Goal: Task Accomplishment & Management: Complete application form

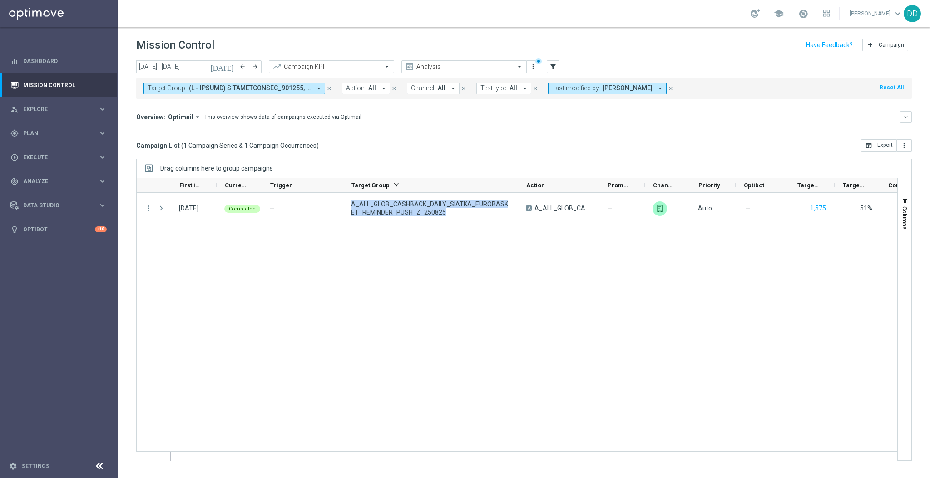
click at [301, 89] on span at bounding box center [250, 88] width 122 height 8
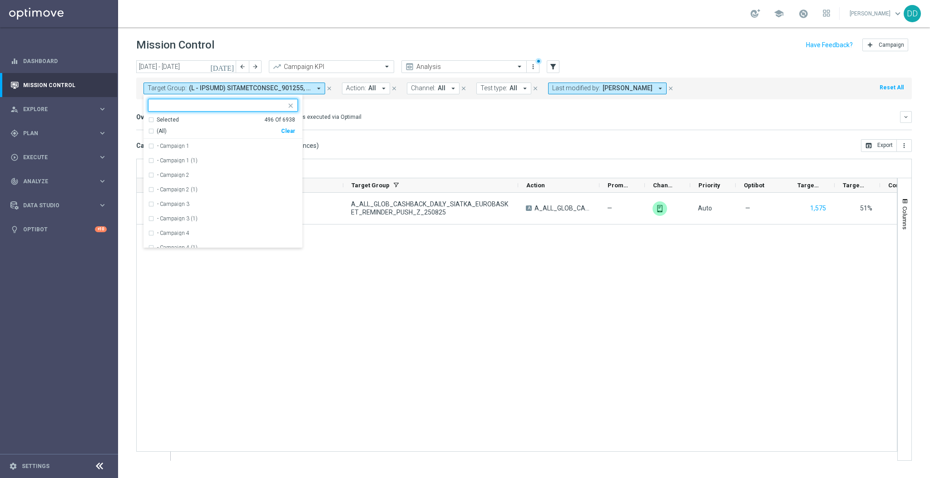
click at [293, 108] on icon "close" at bounding box center [290, 105] width 7 height 7
click at [329, 104] on mini-dashboard "Overview: Optimail arrow_drop_down This overview shows data of campaigns execut…" at bounding box center [523, 119] width 775 height 40
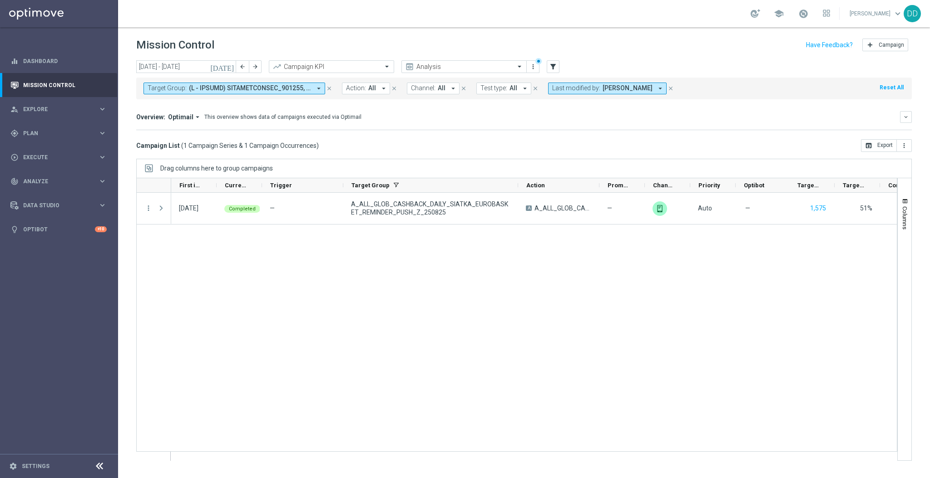
click at [330, 90] on icon "close" at bounding box center [329, 88] width 6 height 6
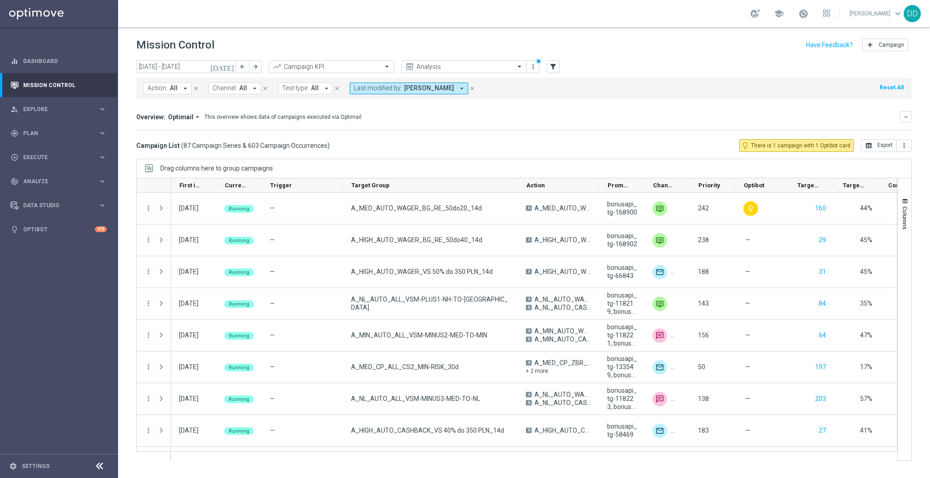
click at [187, 88] on icon "arrow_drop_down" at bounding box center [185, 88] width 8 height 8
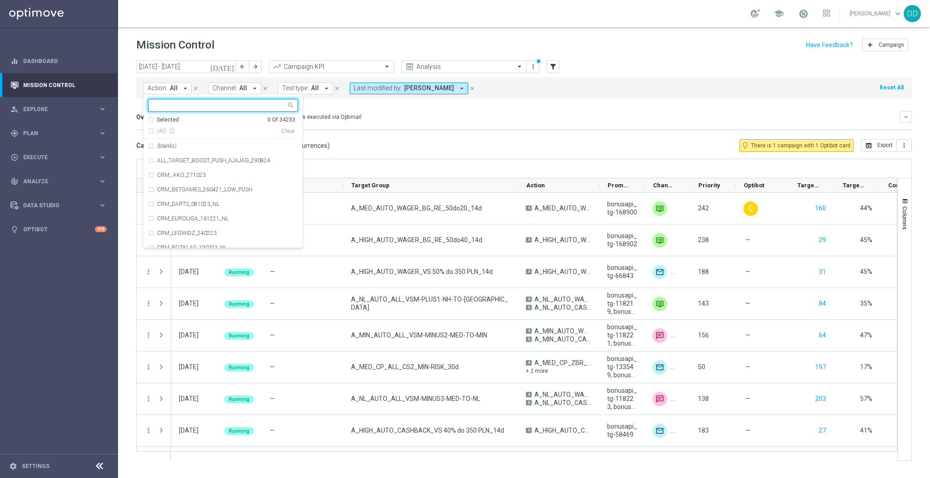
click at [248, 84] on button "Channel: All arrow_drop_down" at bounding box center [234, 89] width 53 height 12
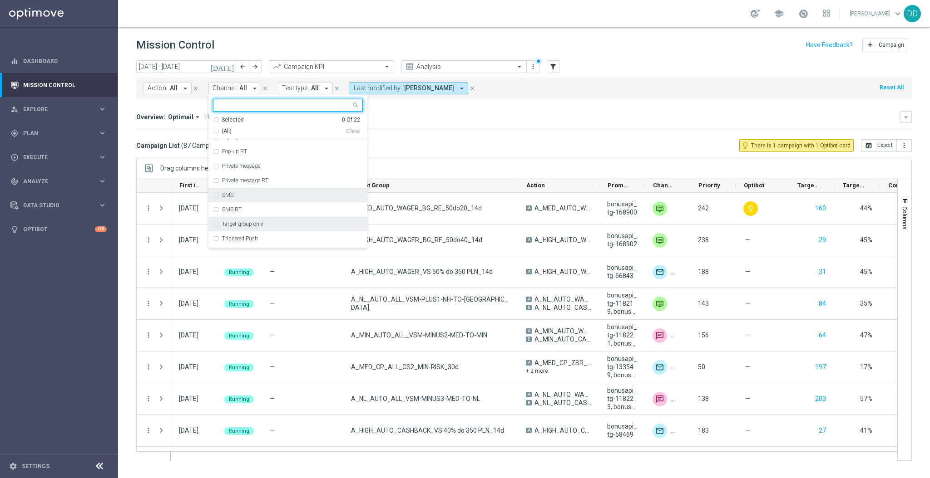
scroll to position [150, 0]
click at [217, 187] on div "Private message" at bounding box center [288, 185] width 150 height 15
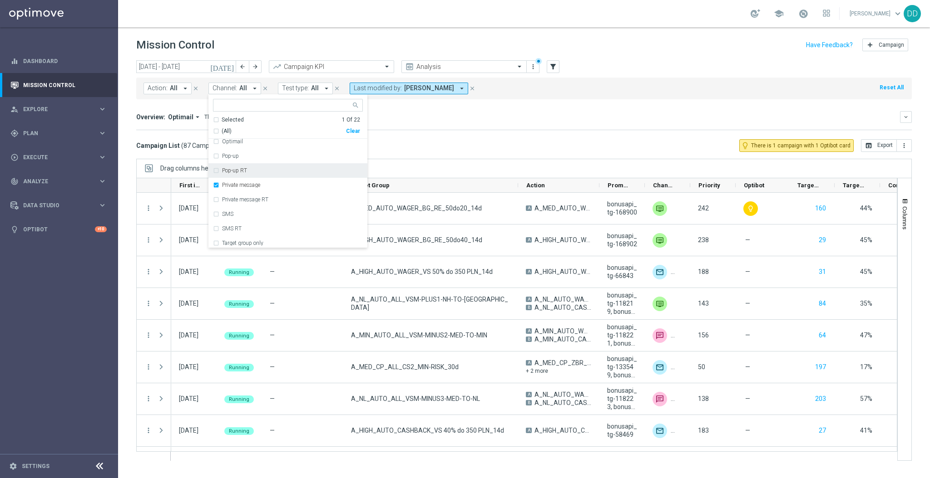
click at [393, 155] on div "today 25 Aug 2025 - 31 Aug 2025 arrow_back arrow_forward Campaign KPI trending_…" at bounding box center [524, 265] width 812 height 410
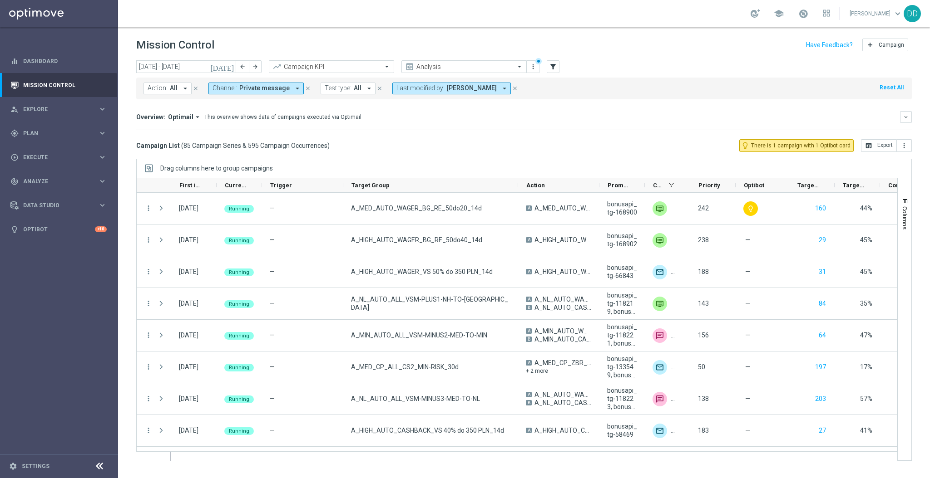
click at [346, 81] on div "Action: All arrow_drop_down close Channel: Private message arrow_drop_down clos…" at bounding box center [523, 89] width 775 height 22
click at [350, 94] on button "Test type: All arrow_drop_down" at bounding box center [347, 89] width 55 height 12
click at [545, 70] on div "today 25 Aug 2025 - 31 Aug 2025 arrow_back arrow_forward Campaign KPI trending_…" at bounding box center [523, 67] width 775 height 14
click at [562, 62] on div "today 25 Aug 2025 - 31 Aug 2025 arrow_back arrow_forward Campaign KPI trending_…" at bounding box center [523, 67] width 775 height 14
click at [557, 64] on button "filter_alt" at bounding box center [552, 66] width 13 height 13
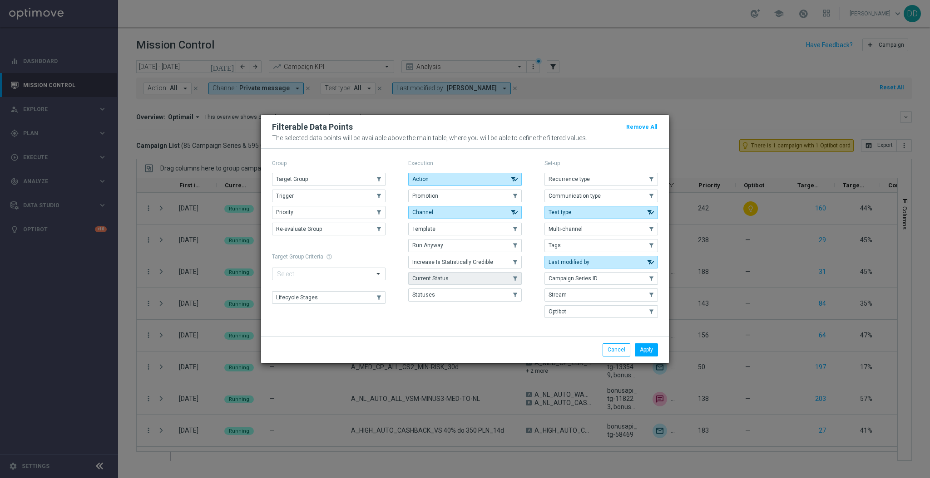
click at [511, 282] on button "Current Status" at bounding box center [464, 278] width 113 height 13
click at [656, 348] on button "Apply" at bounding box center [646, 350] width 23 height 13
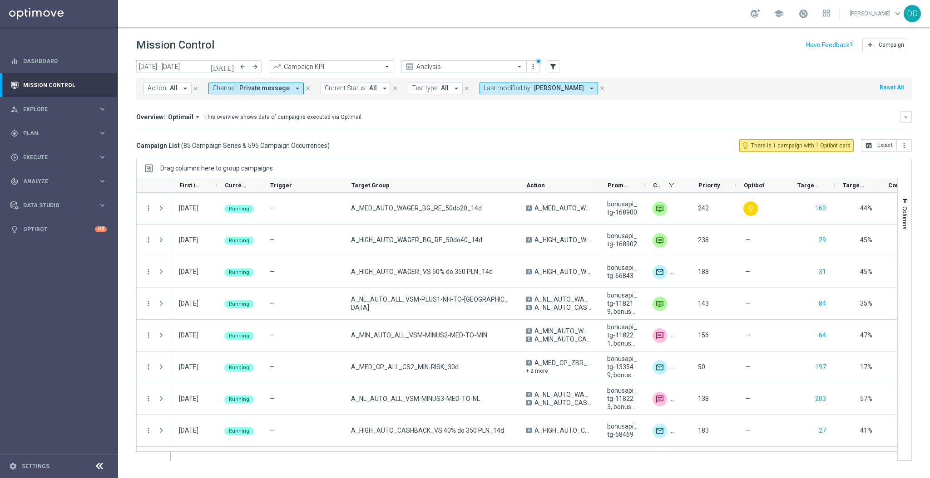
click at [369, 90] on span "All" at bounding box center [373, 88] width 8 height 8
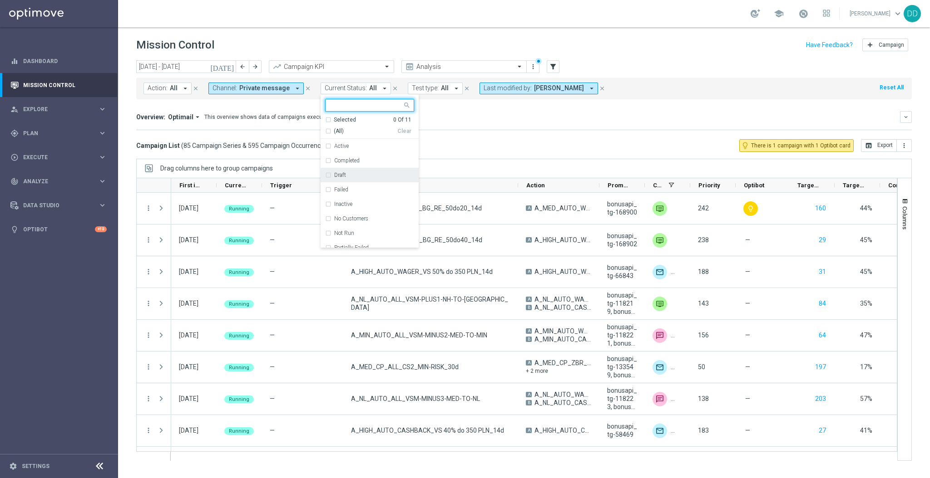
click at [334, 178] on label "Draft" at bounding box center [340, 174] width 12 height 5
click at [451, 146] on div "Campaign List ( 85 Campaign Series & 595 Campaign Occurrences ) lightbulb_outli…" at bounding box center [523, 145] width 775 height 13
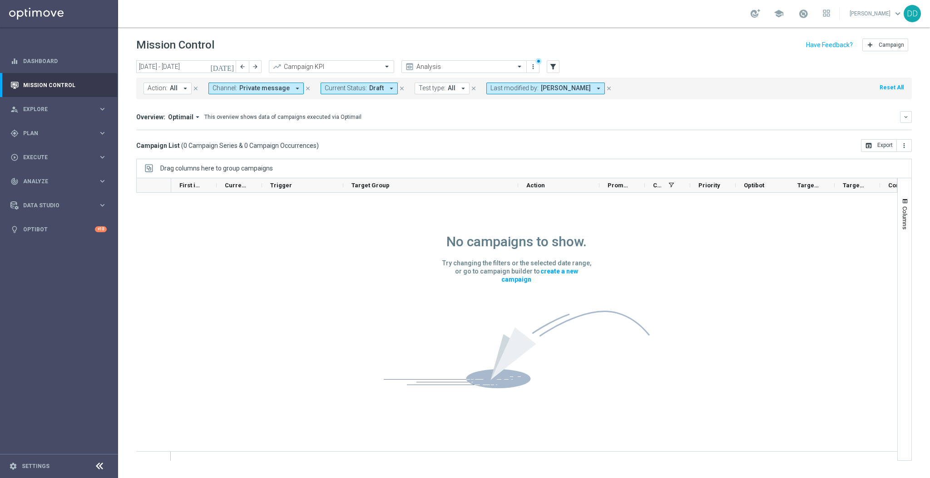
click at [305, 86] on icon "close" at bounding box center [308, 88] width 6 height 6
click at [286, 89] on icon "close" at bounding box center [289, 88] width 6 height 6
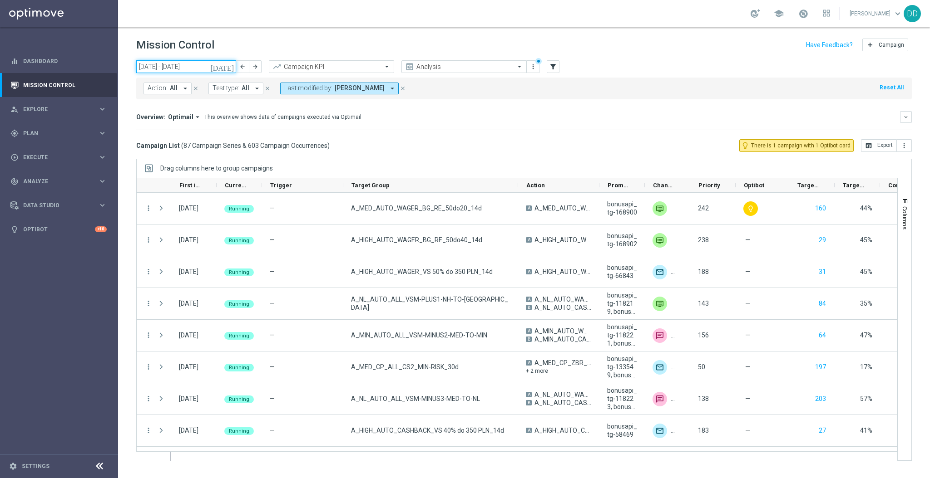
click at [202, 65] on input "25 Aug 2025 - 31 Aug 2025" at bounding box center [186, 66] width 100 height 13
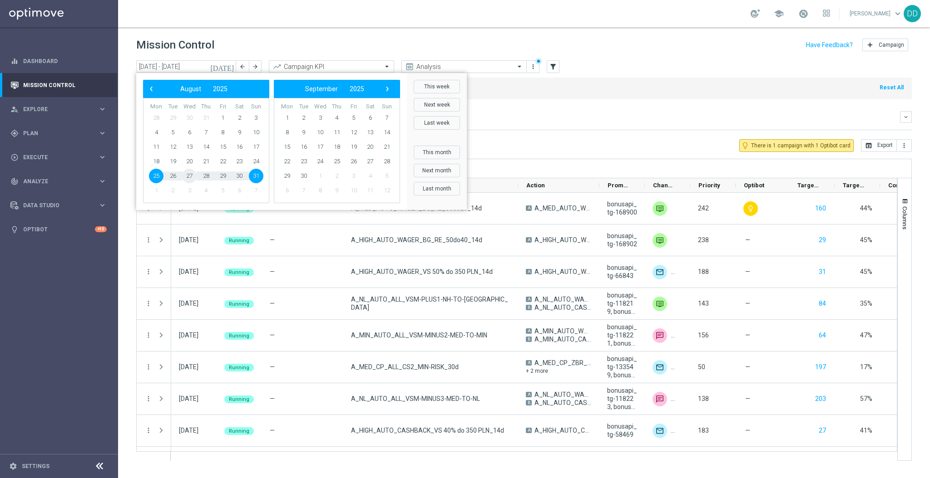
click at [192, 177] on span "27" at bounding box center [189, 176] width 15 height 15
type input "27 Aug 2025 - 27 Aug 2025"
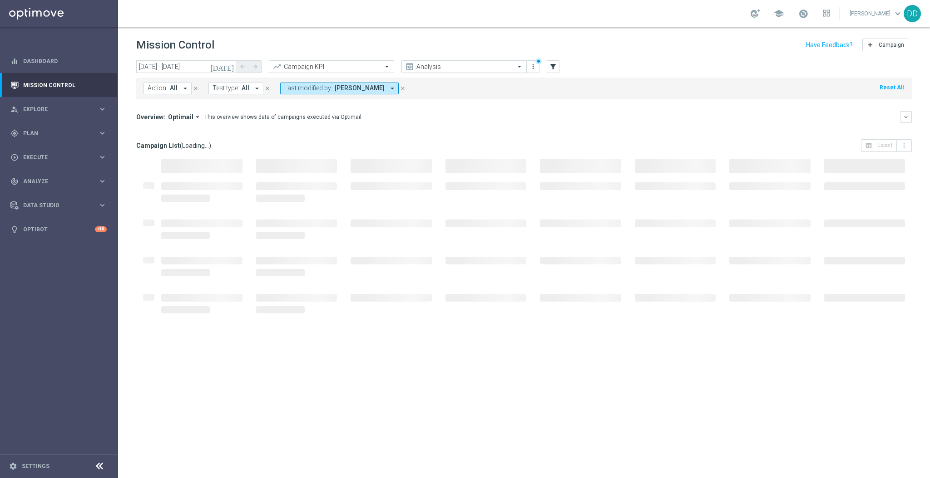
click at [513, 66] on div at bounding box center [464, 67] width 124 height 8
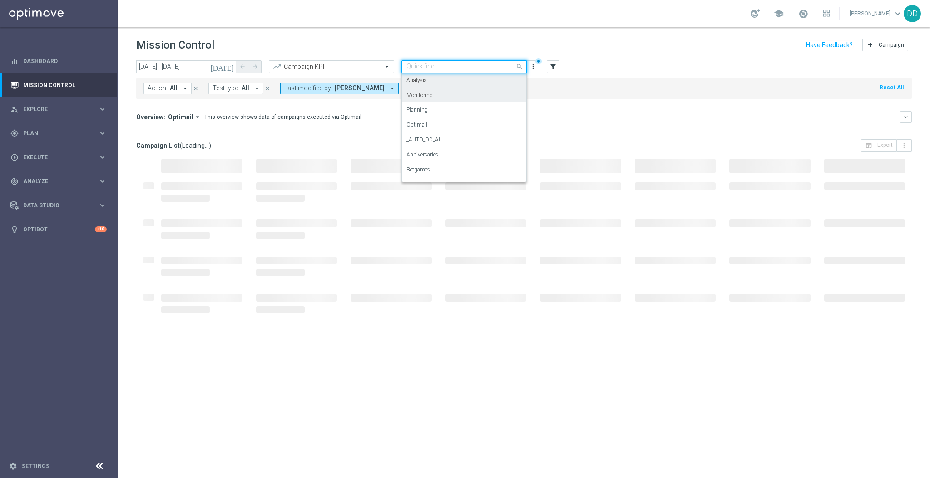
click at [565, 103] on mini-dashboard "Overview: Optimail arrow_drop_down This overview shows data of campaigns execut…" at bounding box center [523, 119] width 775 height 40
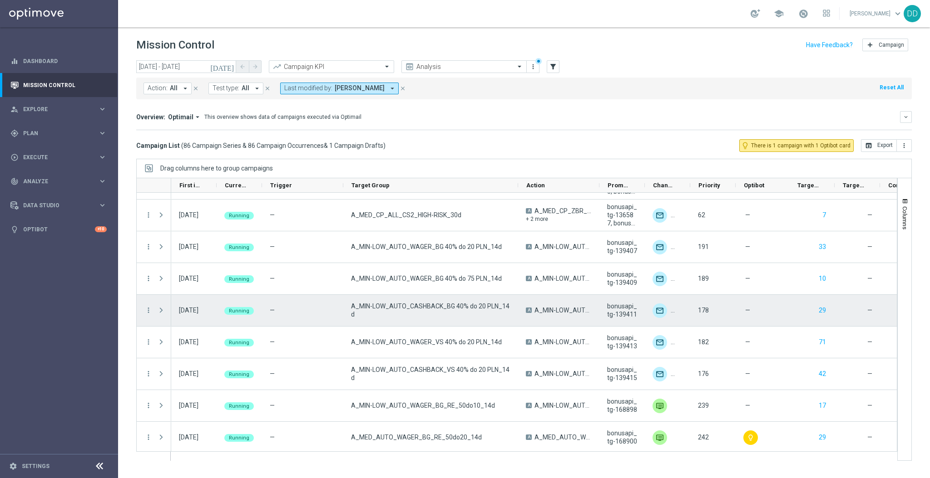
scroll to position [2505, 0]
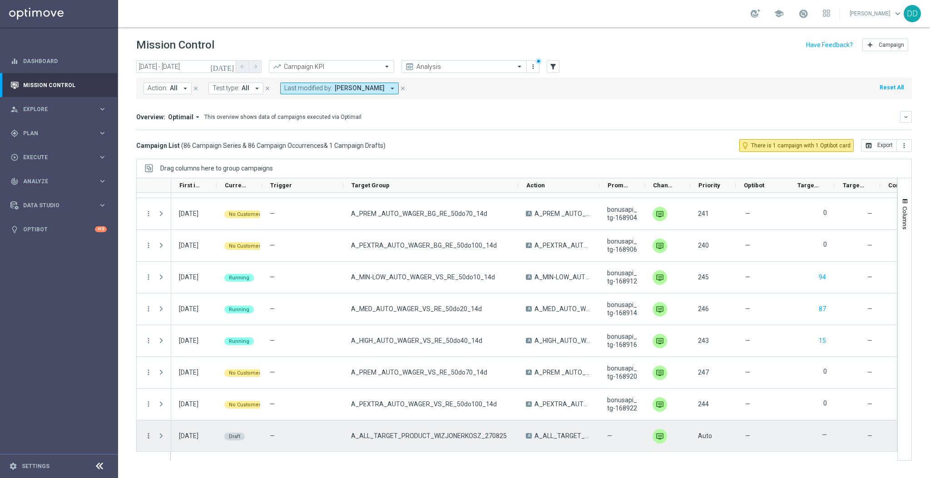
click at [150, 435] on icon "more_vert" at bounding box center [148, 436] width 8 height 8
click at [173, 412] on span "Edit" at bounding box center [171, 409] width 10 height 6
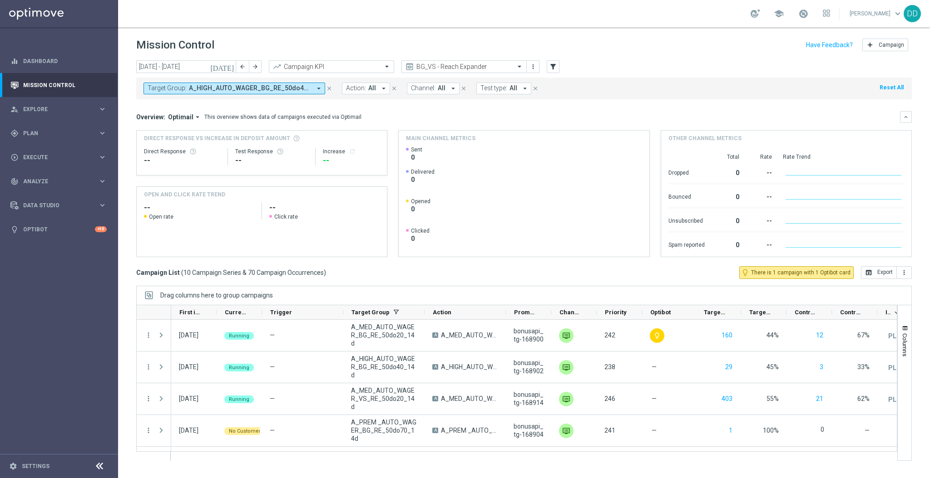
click at [328, 88] on icon "close" at bounding box center [329, 88] width 6 height 6
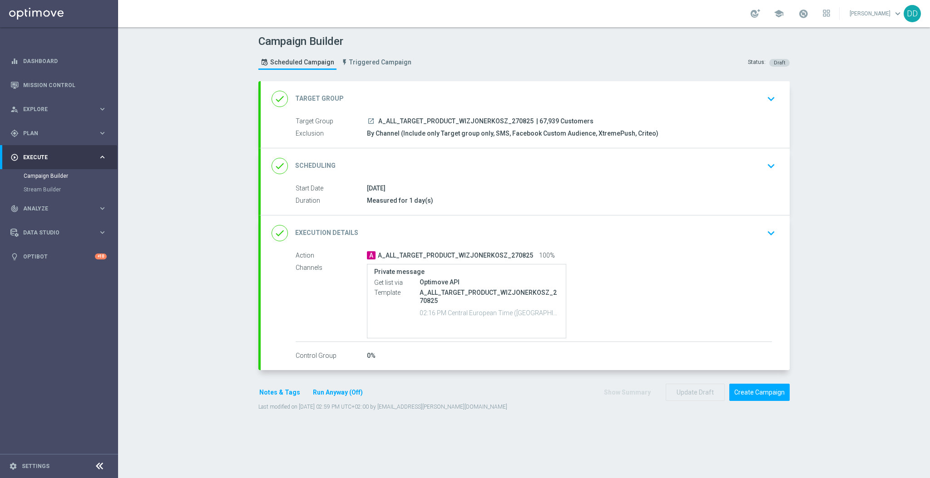
click at [630, 165] on div "done Scheduling keyboard_arrow_down" at bounding box center [524, 166] width 507 height 17
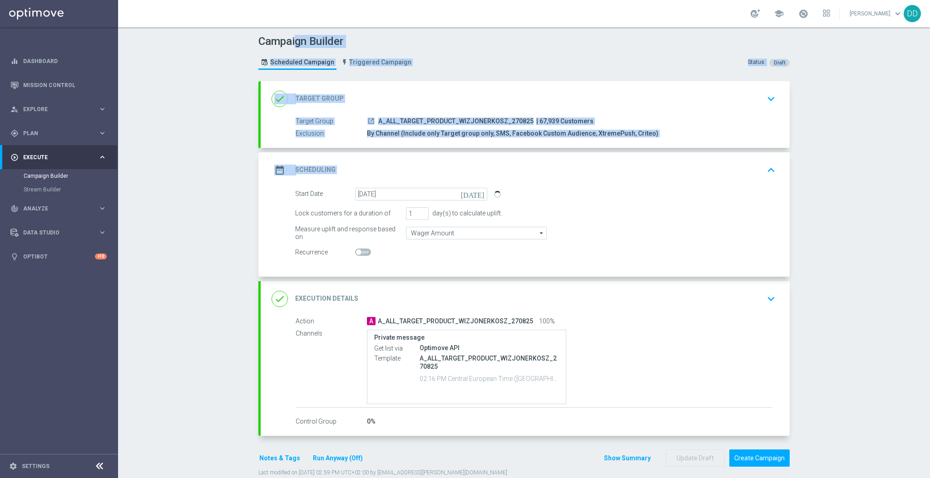
drag, startPoint x: 632, startPoint y: 165, endPoint x: 446, endPoint y: -74, distance: 302.7
click at [446, 0] on html "equalizer Dashboard Mission Control" at bounding box center [465, 239] width 930 height 478
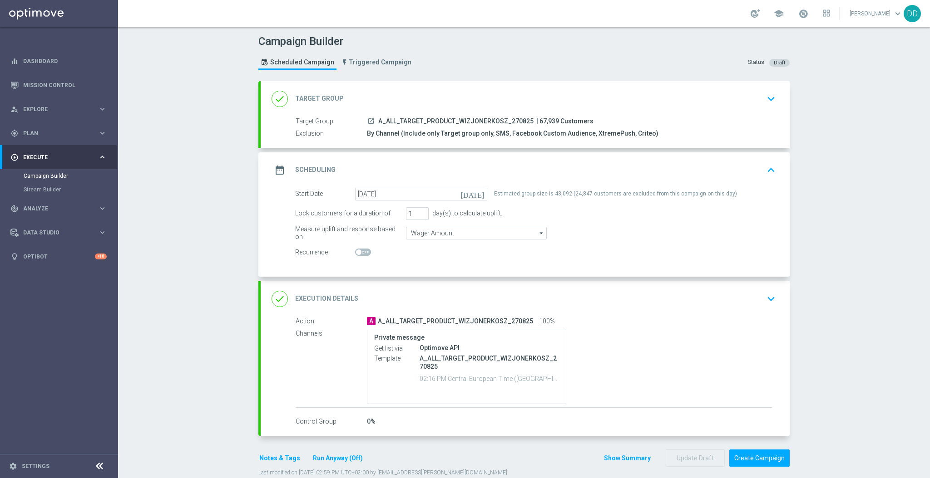
click at [573, 199] on div "Estimated group size is 43,092 (24,847 customers are excluded from this campaig…" at bounding box center [615, 194] width 243 height 13
click at [583, 296] on div "done Execution Details keyboard_arrow_down" at bounding box center [524, 298] width 507 height 17
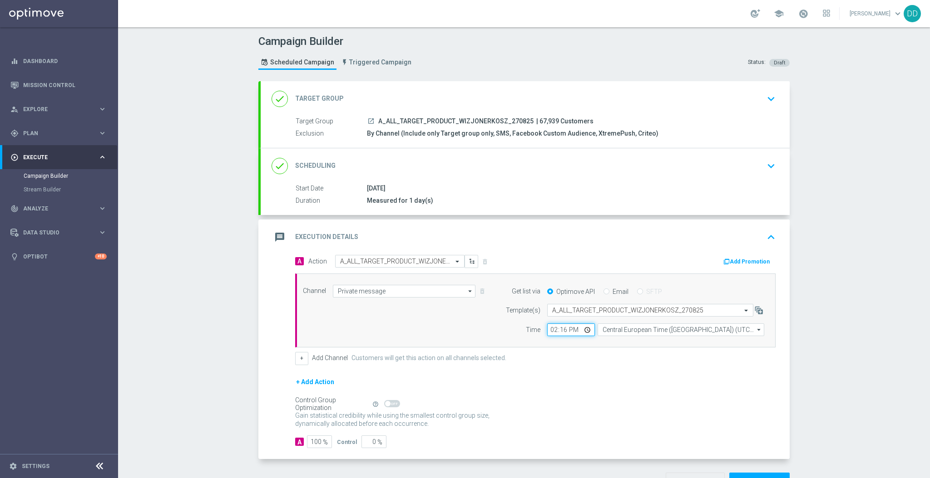
click at [550, 329] on input "14:16" at bounding box center [571, 330] width 48 height 13
type input "16:10"
click at [614, 359] on div "+ Add Channel Customers will get this action on all channels selected." at bounding box center [535, 358] width 480 height 13
click at [544, 175] on div "done Scheduling keyboard_arrow_down" at bounding box center [525, 165] width 529 height 35
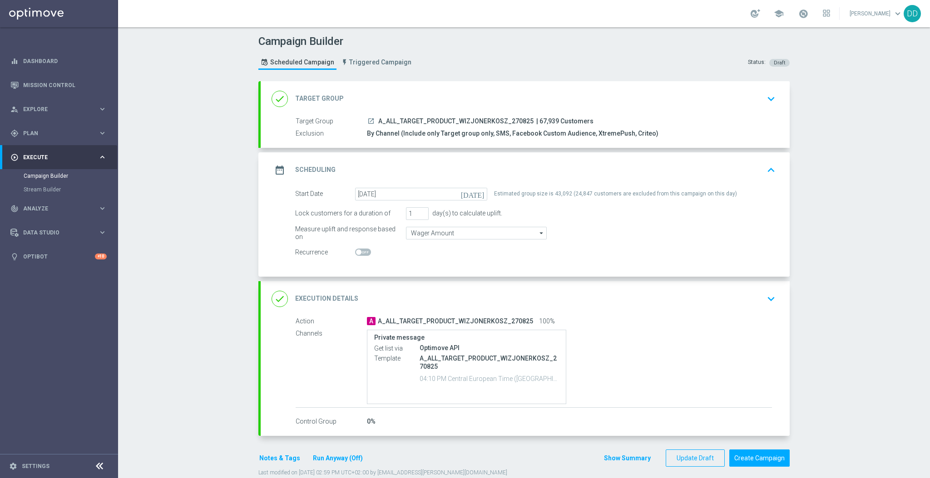
scroll to position [16, 0]
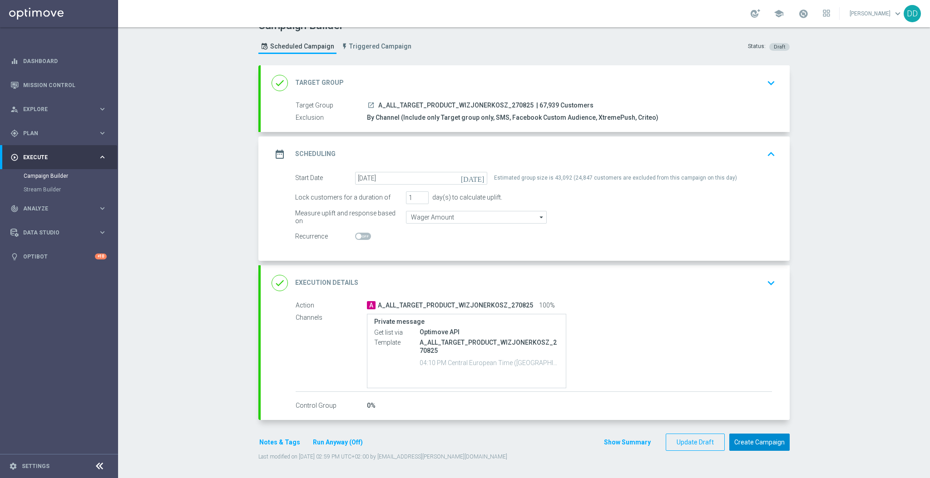
click at [767, 441] on button "Create Campaign" at bounding box center [759, 443] width 60 height 18
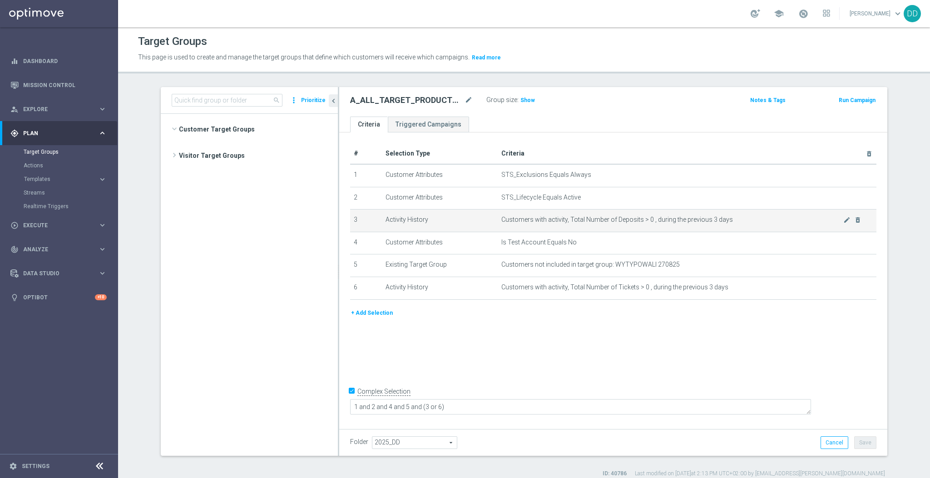
scroll to position [277, 0]
